Goal: Task Accomplishment & Management: Use online tool/utility

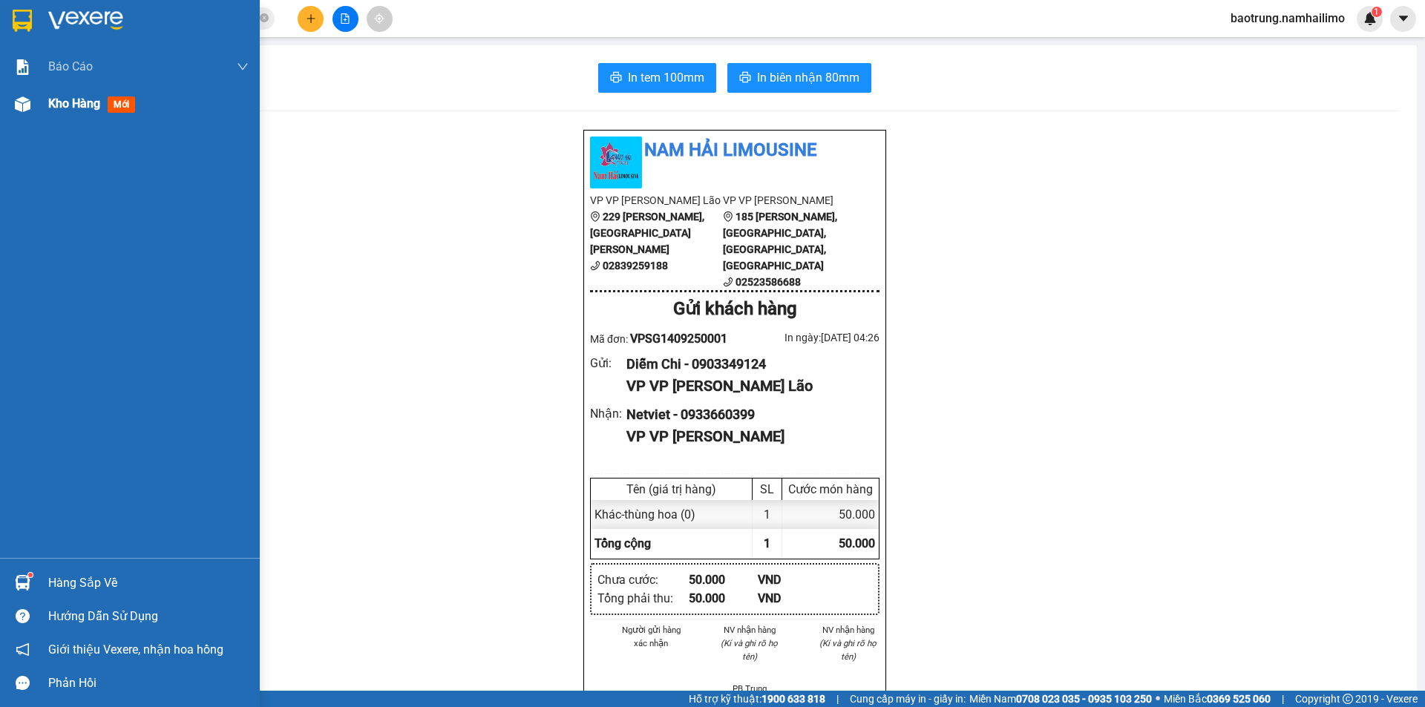
click at [66, 96] on span "Kho hàng" at bounding box center [74, 103] width 52 height 14
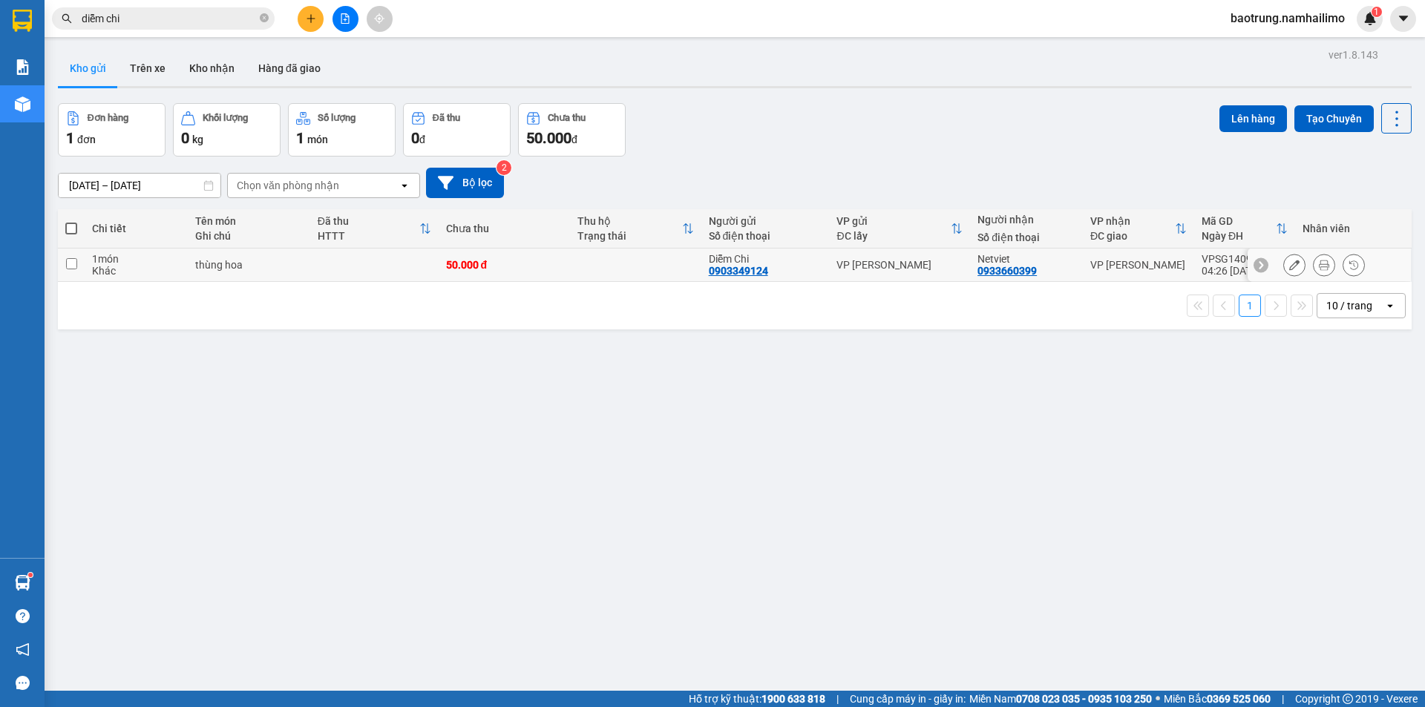
click at [1094, 267] on div "VP [PERSON_NAME]" at bounding box center [1138, 265] width 96 height 12
checkbox input "true"
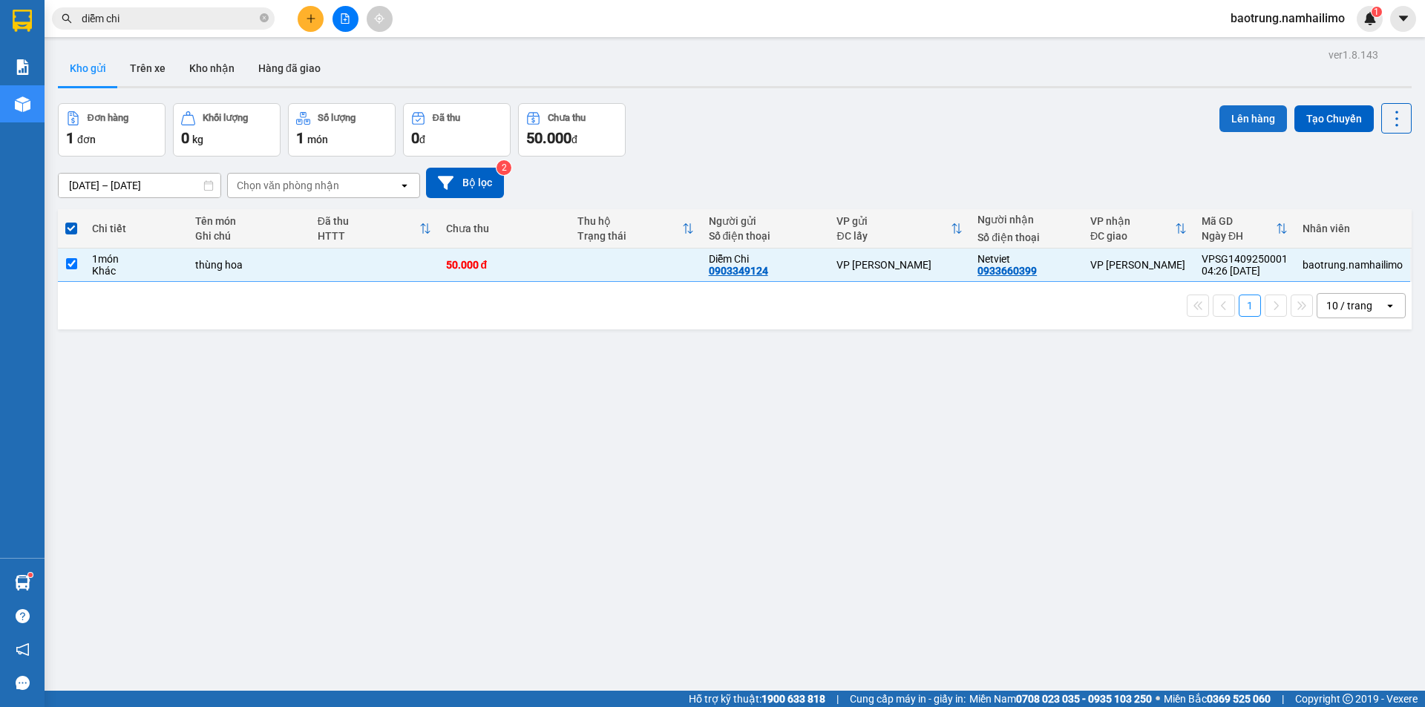
click at [1220, 116] on button "Lên hàng" at bounding box center [1253, 118] width 68 height 27
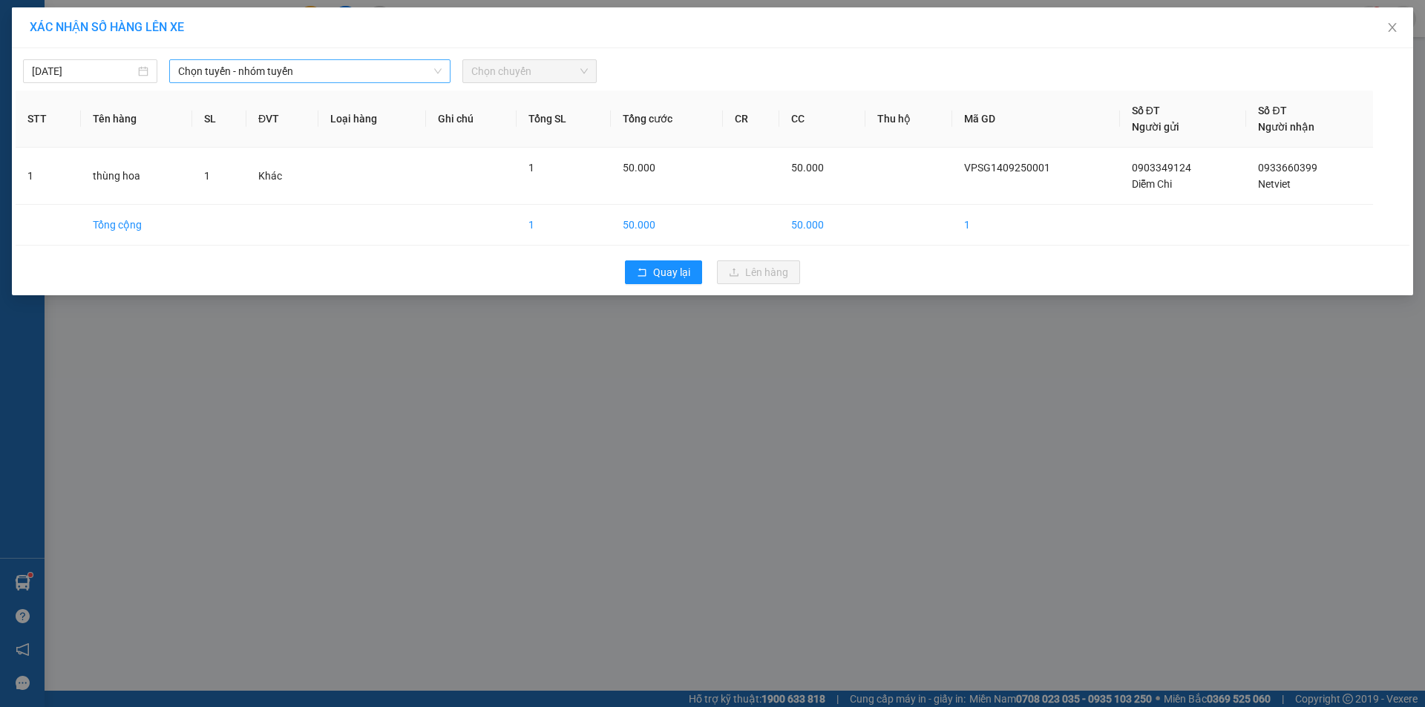
click at [212, 73] on span "Chọn tuyến - nhóm tuyến" at bounding box center [309, 71] width 263 height 22
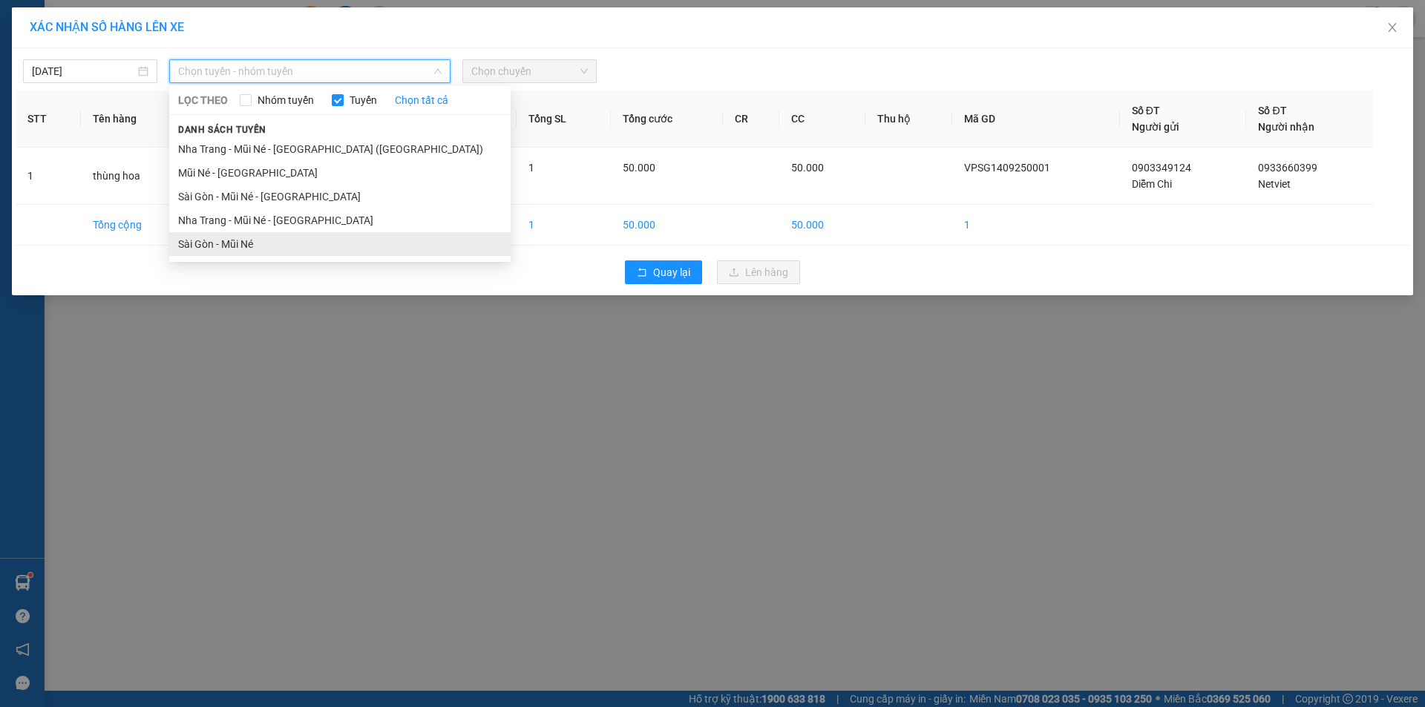
click at [237, 246] on li "Sài Gòn - Mũi Né" at bounding box center [339, 244] width 341 height 24
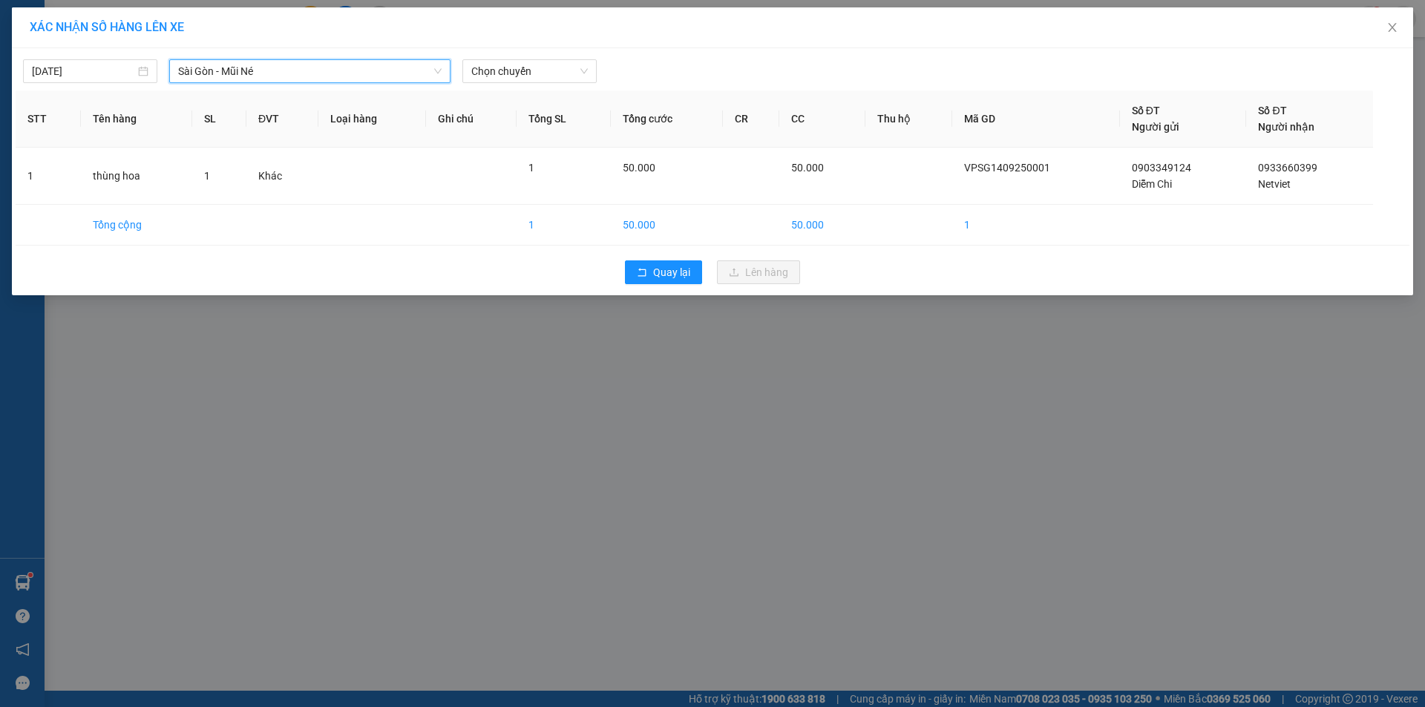
drag, startPoint x: 510, startPoint y: 77, endPoint x: 512, endPoint y: 85, distance: 8.3
click at [510, 78] on span "Chọn chuyến" at bounding box center [529, 71] width 116 height 22
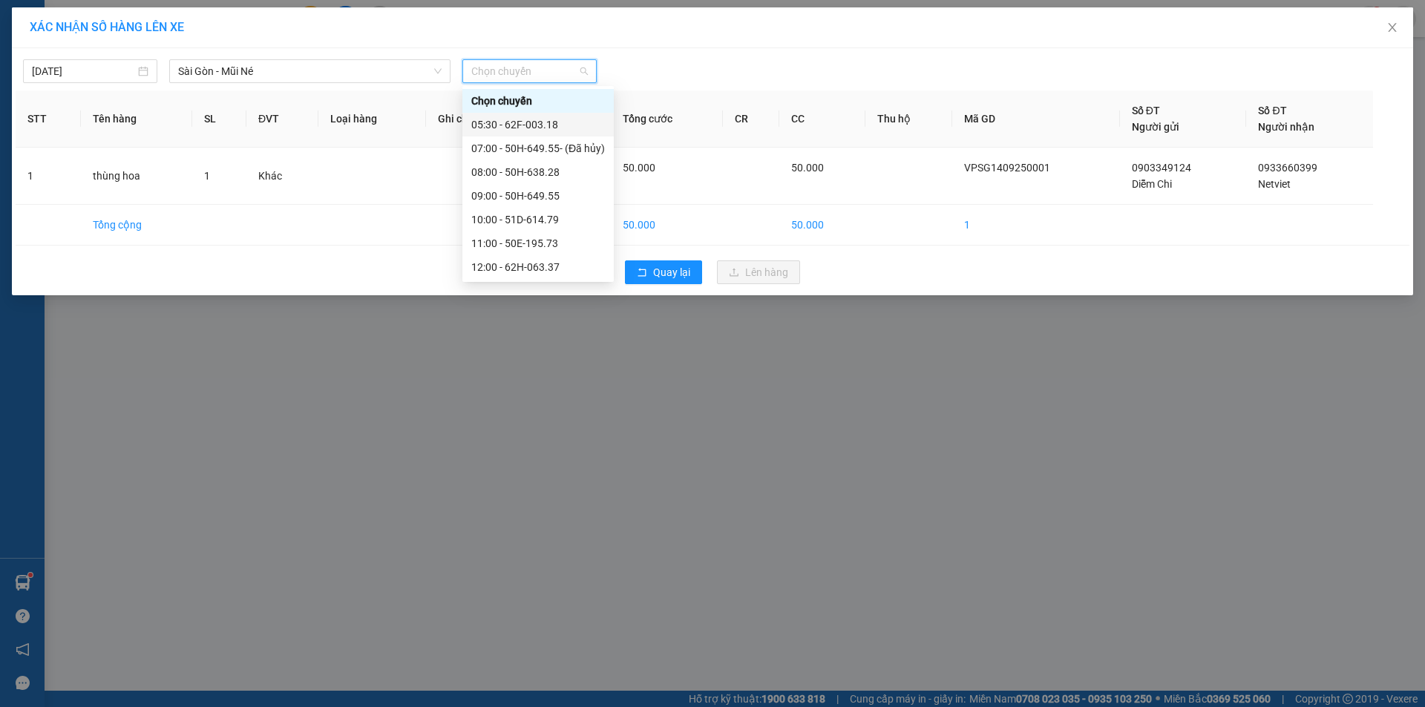
click at [519, 131] on div "05:30 - 62F-003.18" at bounding box center [538, 124] width 134 height 16
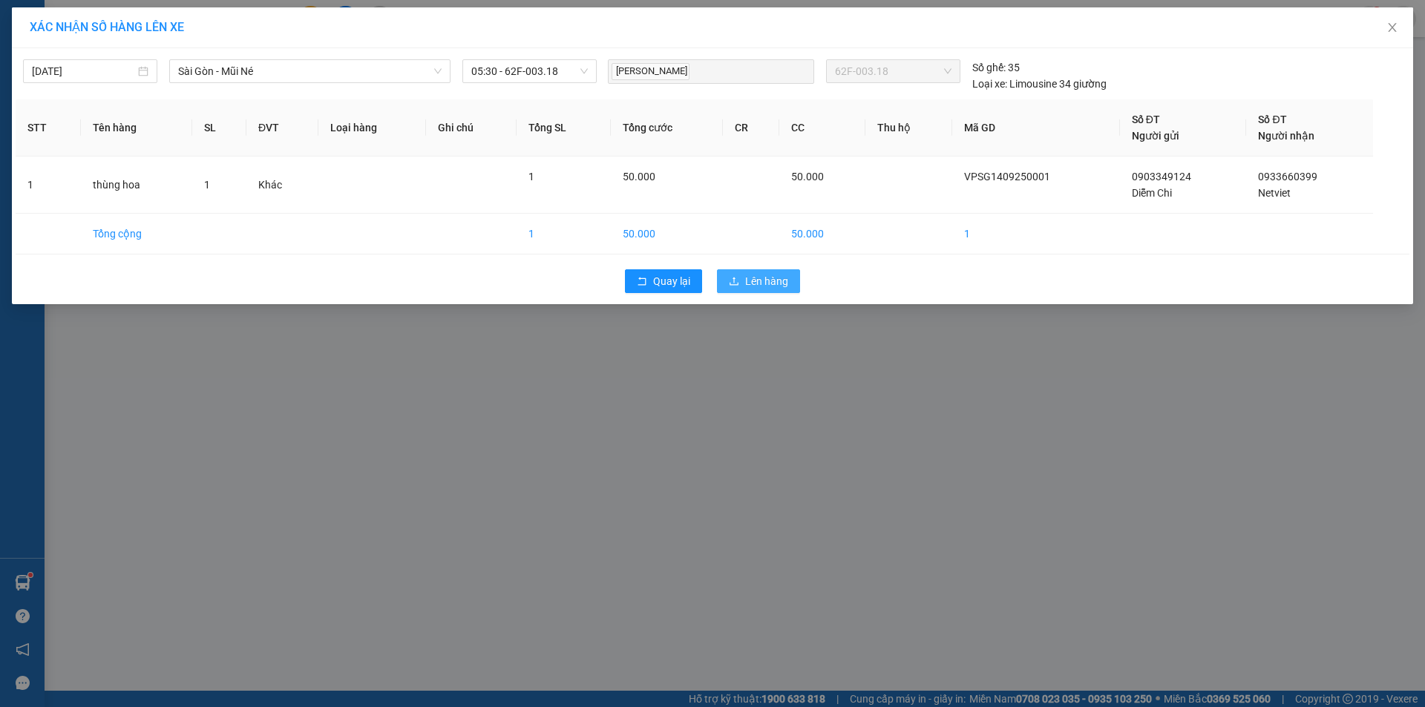
click at [759, 278] on span "Lên hàng" at bounding box center [766, 281] width 43 height 16
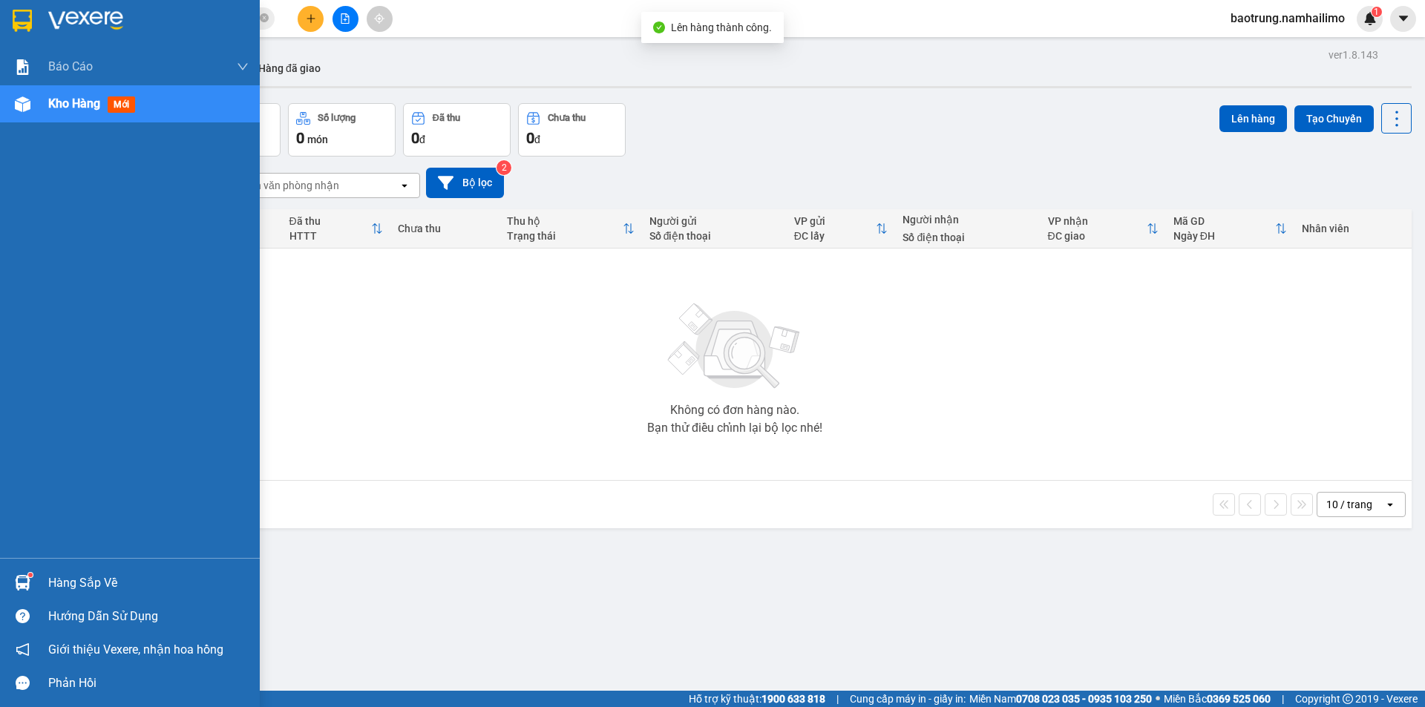
click at [51, 587] on div "Hàng sắp về" at bounding box center [148, 583] width 200 height 22
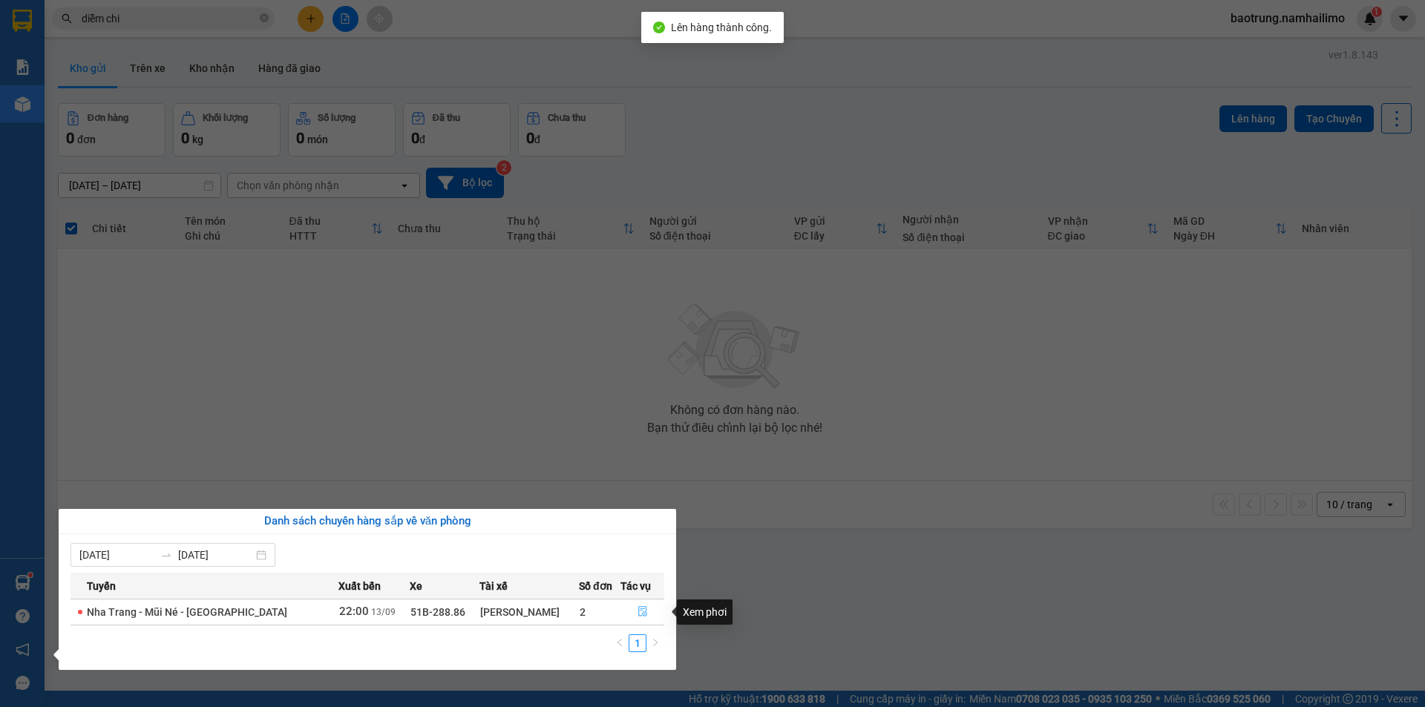
click at [638, 614] on icon "file-done" at bounding box center [642, 612] width 9 height 10
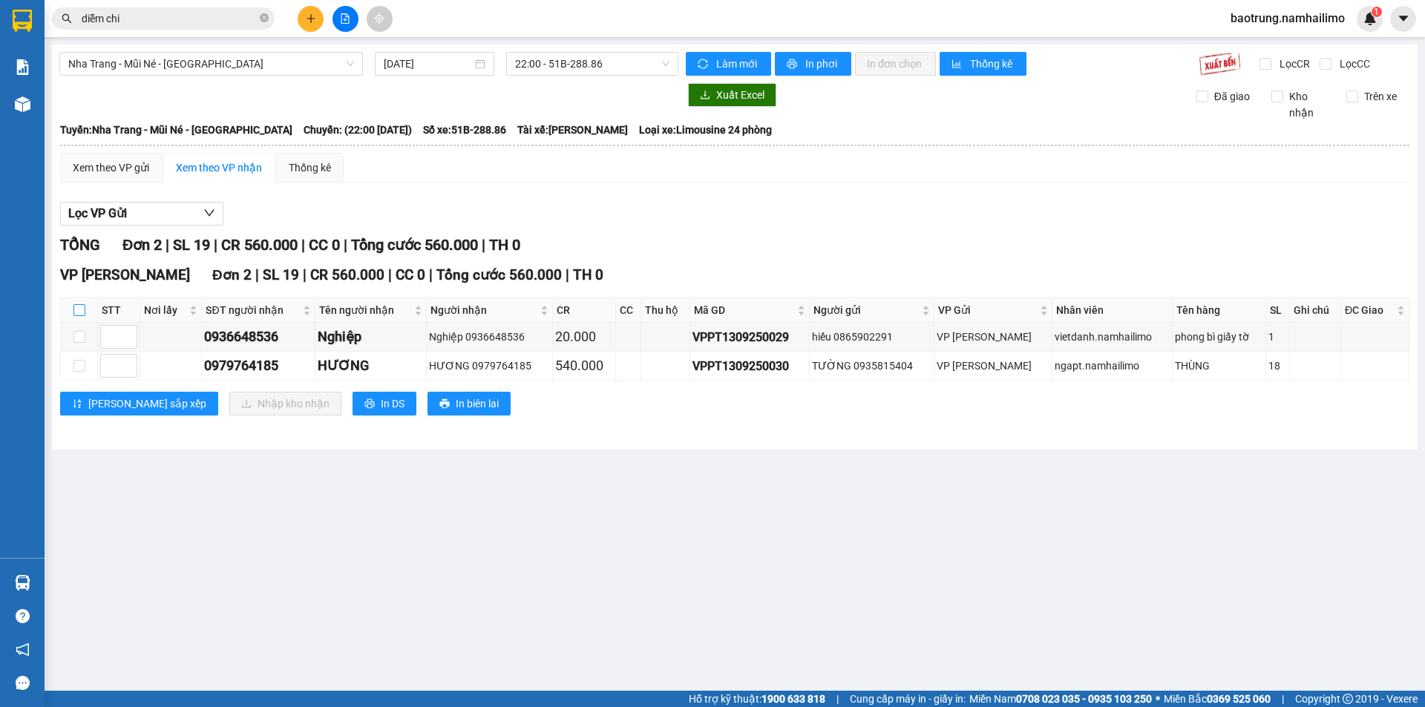
click at [76, 306] on input "checkbox" at bounding box center [79, 310] width 12 height 12
checkbox input "true"
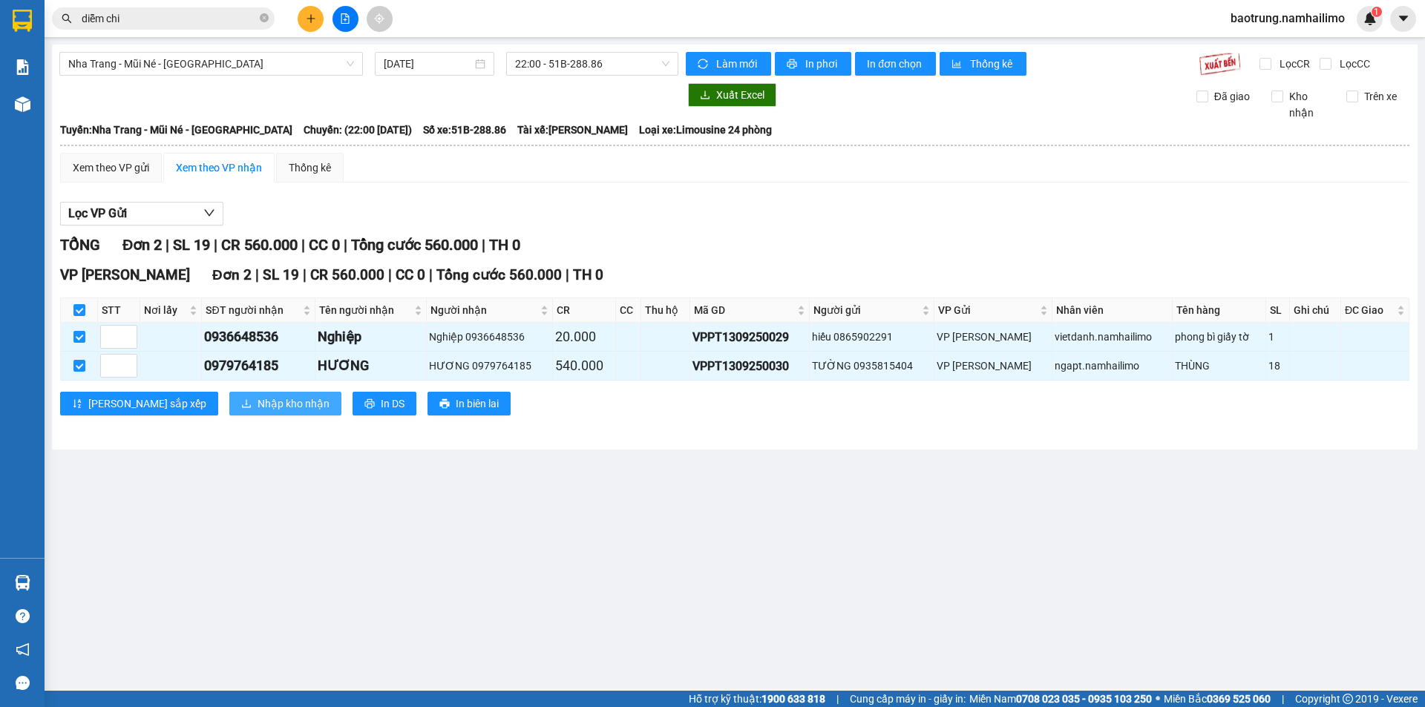
click at [257, 408] on span "Nhập kho nhận" at bounding box center [293, 403] width 72 height 16
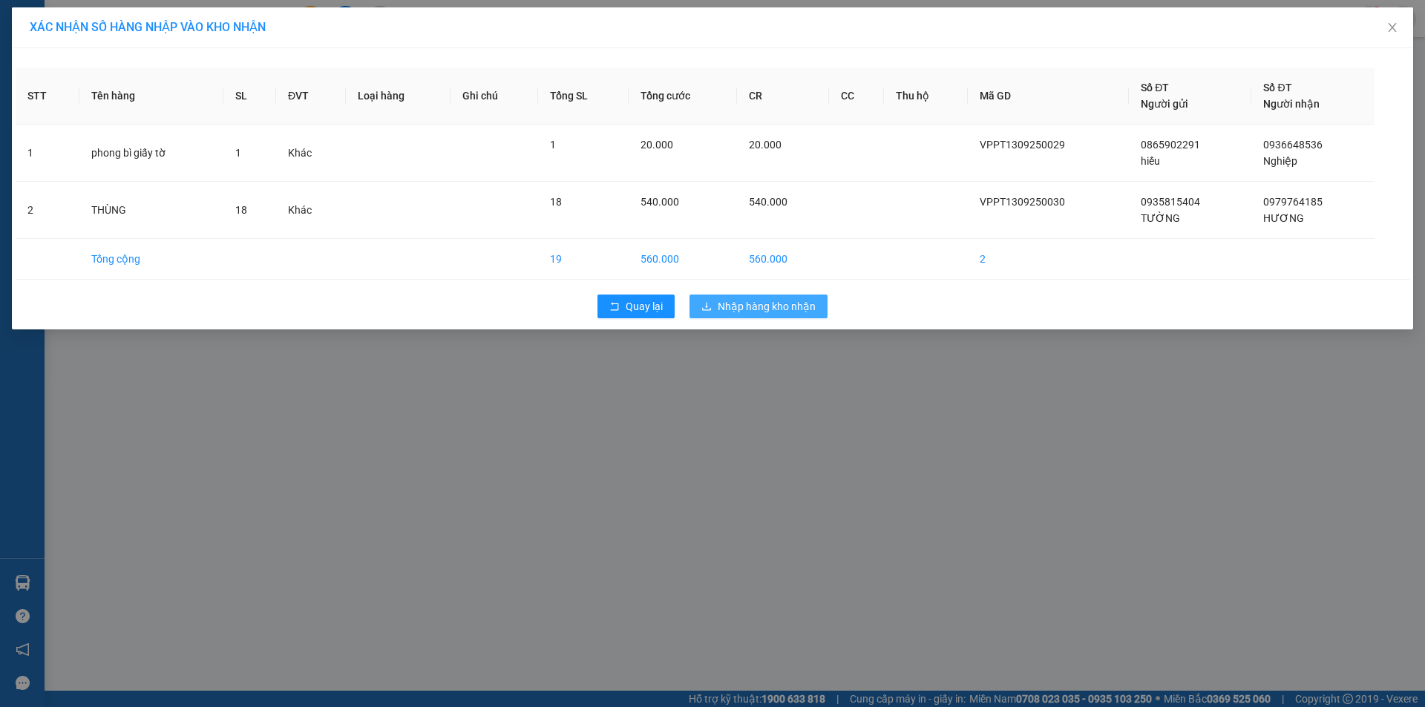
click at [745, 302] on span "Nhập hàng kho nhận" at bounding box center [766, 306] width 98 height 16
